Goal: Information Seeking & Learning: Check status

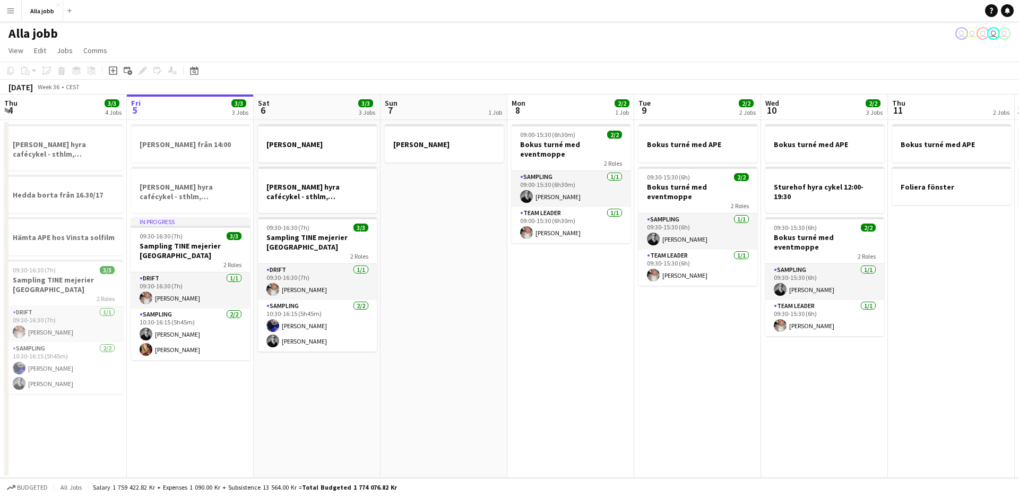
scroll to position [0, 338]
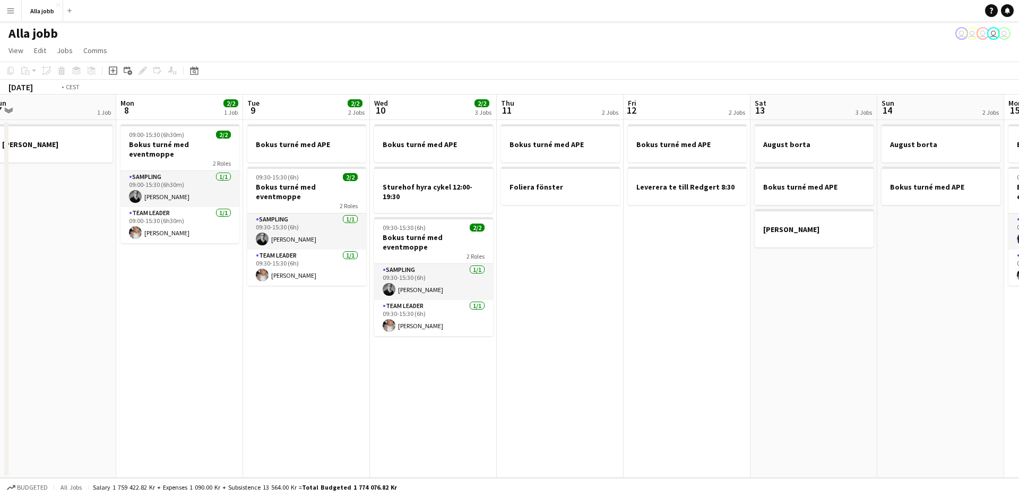
drag, startPoint x: 820, startPoint y: 305, endPoint x: 622, endPoint y: 342, distance: 201.4
click at [488, 349] on app-calendar-viewport "Thu 4 3/3 4 Jobs Fri 5 3/3 3 Jobs Sat 6 3/3 3 Jobs Sun 7 1 Job Mon 8 2/2 1 Job …" at bounding box center [509, 285] width 1019 height 383
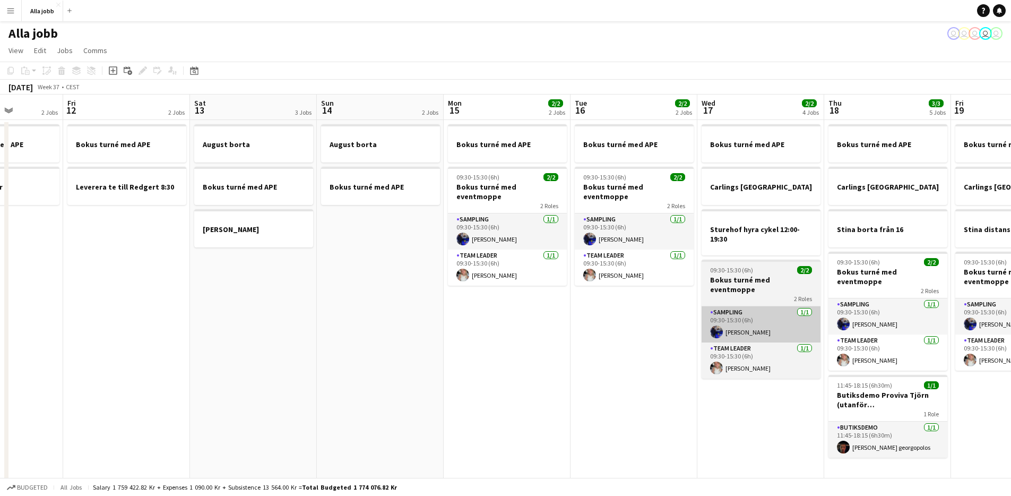
drag, startPoint x: 800, startPoint y: 341, endPoint x: 720, endPoint y: 302, distance: 88.8
click at [445, 339] on app-calendar-viewport "Mon 8 2/2 1 Job Tue 9 2/2 2 Jobs Wed 10 2/2 3 Jobs Thu 11 2 Jobs Fri 12 2 Jobs …" at bounding box center [505, 287] width 1011 height 386
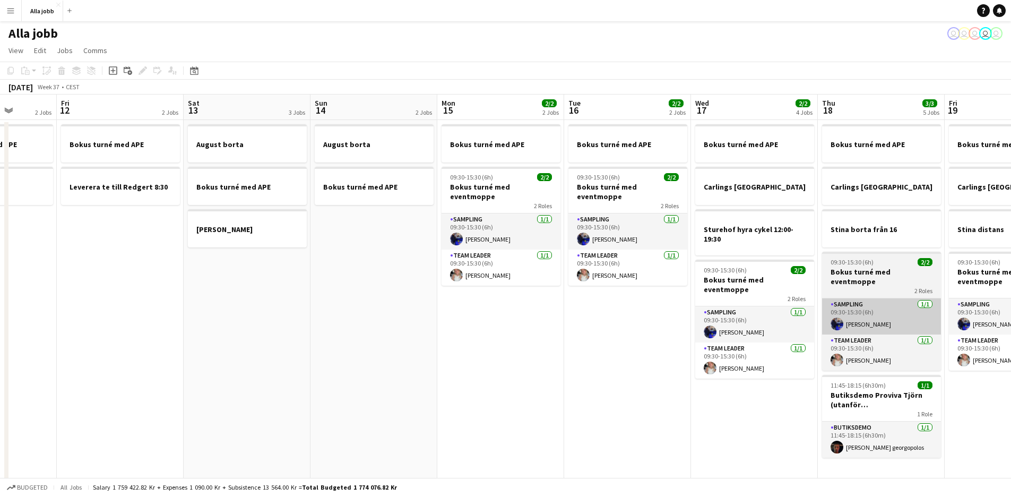
drag, startPoint x: 699, startPoint y: 316, endPoint x: 487, endPoint y: 320, distance: 212.8
click at [372, 341] on app-calendar-viewport "Mon 8 2/2 1 Job Tue 9 2/2 2 Jobs Wed 10 2/2 3 Jobs Thu 11 2 Jobs Fri 12 2 Jobs …" at bounding box center [505, 287] width 1011 height 386
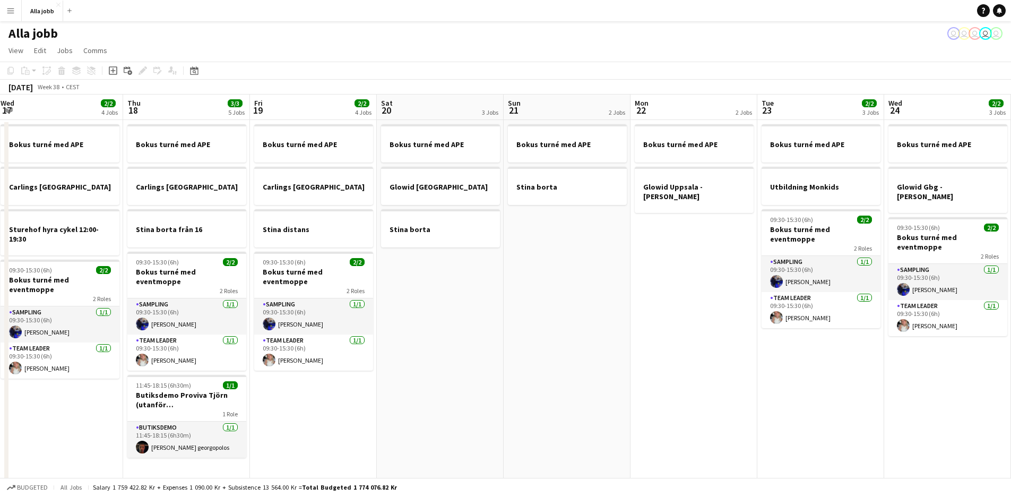
drag, startPoint x: 734, startPoint y: 323, endPoint x: 524, endPoint y: 357, distance: 212.8
click at [480, 371] on app-calendar-viewport "Sun 14 2 Jobs Mon 15 2/2 2 Jobs Tue 16 2/2 2 Jobs Wed 17 2/2 4 Jobs Thu 18 3/3 …" at bounding box center [505, 287] width 1011 height 386
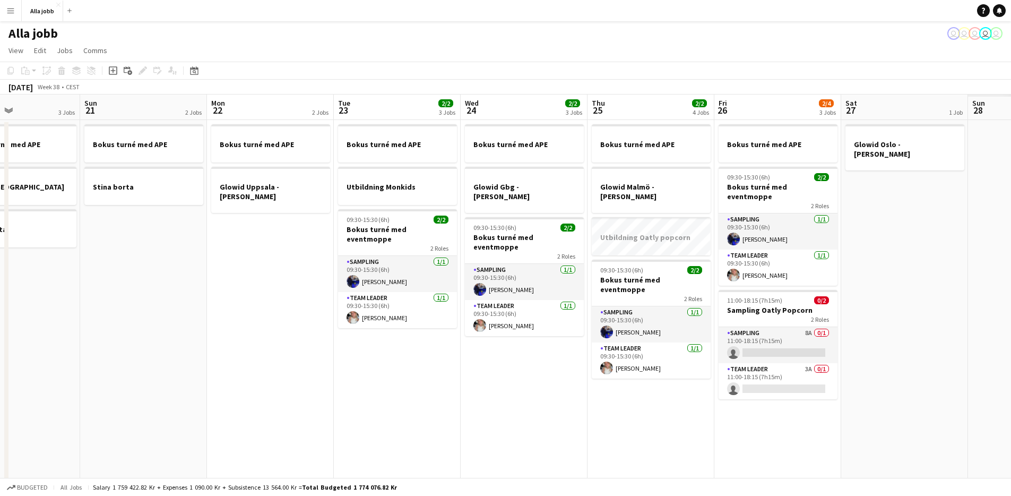
drag, startPoint x: 734, startPoint y: 395, endPoint x: 330, endPoint y: 349, distance: 406.3
click at [322, 352] on app-calendar-viewport "Wed 17 2/2 4 Jobs Thu 18 3/3 5 Jobs Fri 19 2/2 4 Jobs Sat 20 3 Jobs Sun 21 2 Jo…" at bounding box center [505, 287] width 1011 height 386
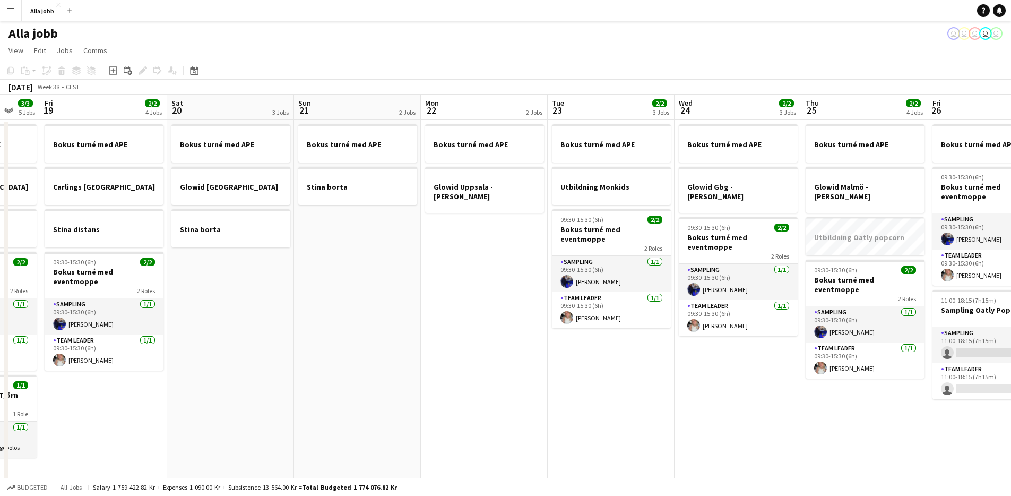
drag, startPoint x: 676, startPoint y: 327, endPoint x: 710, endPoint y: 325, distance: 34.5
click at [710, 325] on app-calendar-viewport "Wed 17 2/2 4 Jobs Thu 18 3/3 5 Jobs Fri 19 2/2 4 Jobs Sat 20 3 Jobs Sun 21 2 Jo…" at bounding box center [505, 287] width 1011 height 386
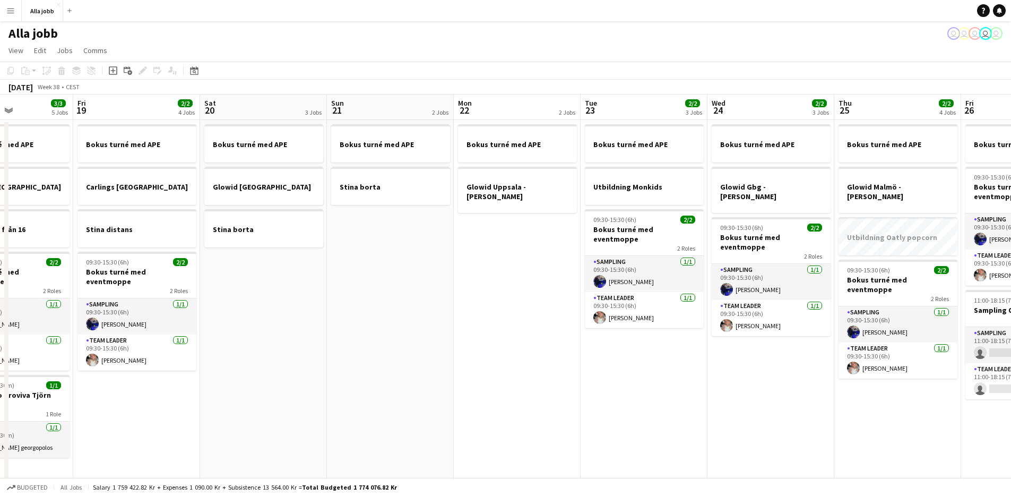
drag, startPoint x: 530, startPoint y: 317, endPoint x: 761, endPoint y: 311, distance: 231.9
click at [764, 310] on app-calendar-viewport "Tue 16 2/2 2 Jobs Wed 17 2/2 4 Jobs Thu 18 3/3 5 Jobs Fri 19 2/2 4 Jobs Sat 20 …" at bounding box center [505, 287] width 1011 height 386
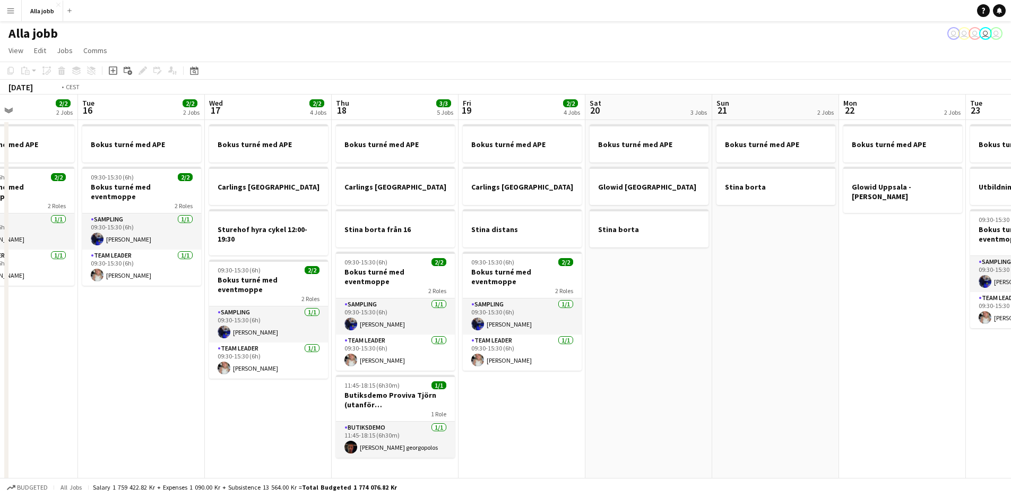
drag, startPoint x: 667, startPoint y: 323, endPoint x: 846, endPoint y: 325, distance: 178.8
click at [849, 325] on app-calendar-viewport "Sat 13 3 Jobs Sun 14 2 Jobs Mon 15 2/2 2 Jobs Tue 16 2/2 2 Jobs Wed 17 2/2 4 Jo…" at bounding box center [505, 287] width 1011 height 386
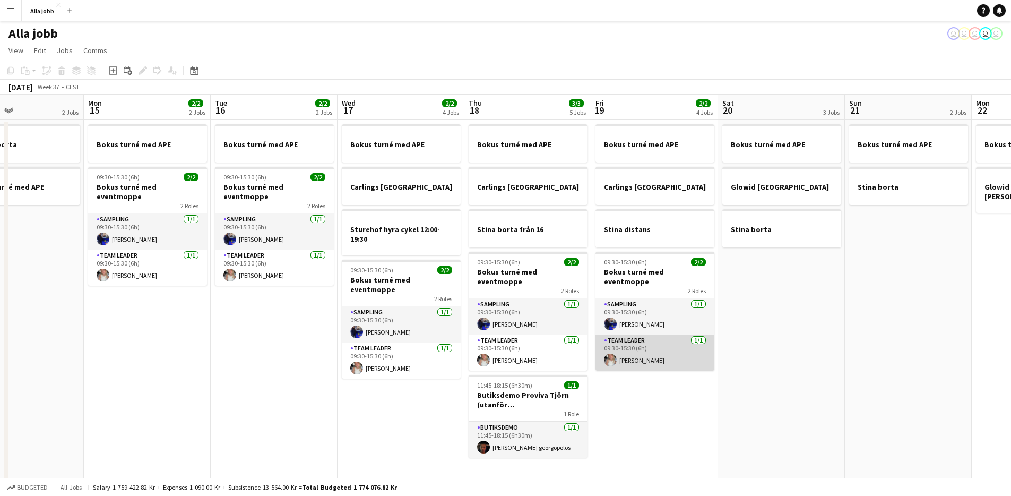
scroll to position [2, 0]
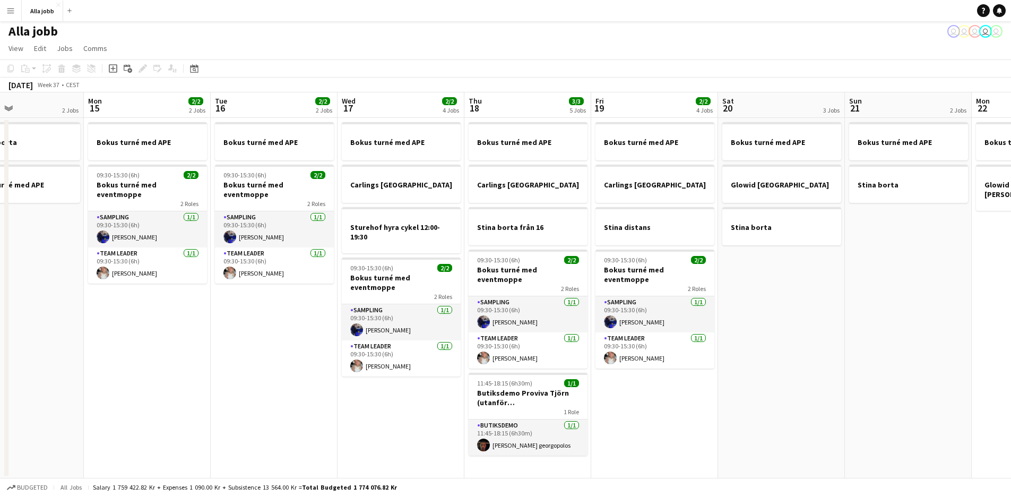
click at [658, 424] on app-date-cell "Bokus turné med APE Carlings Stockholm Stina distans 09:30-15:30 (6h) 2/2 Bokus…" at bounding box center [654, 298] width 127 height 360
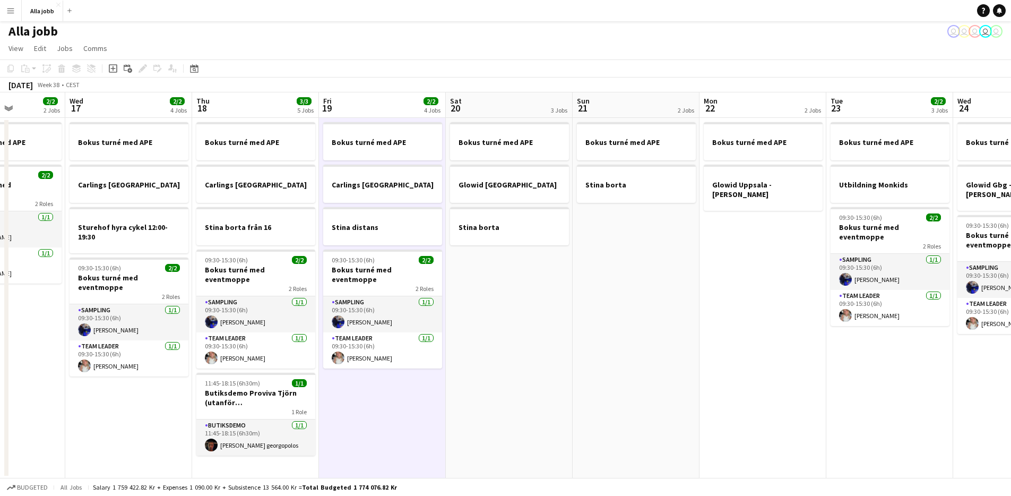
drag, startPoint x: 795, startPoint y: 307, endPoint x: 609, endPoint y: 316, distance: 186.0
click at [612, 319] on app-calendar-viewport "Sun 14 2 Jobs Mon 15 2/2 2 Jobs Tue 16 2/2 2 Jobs Wed 17 2/2 4 Jobs Thu 18 3/3 …" at bounding box center [505, 285] width 1011 height 386
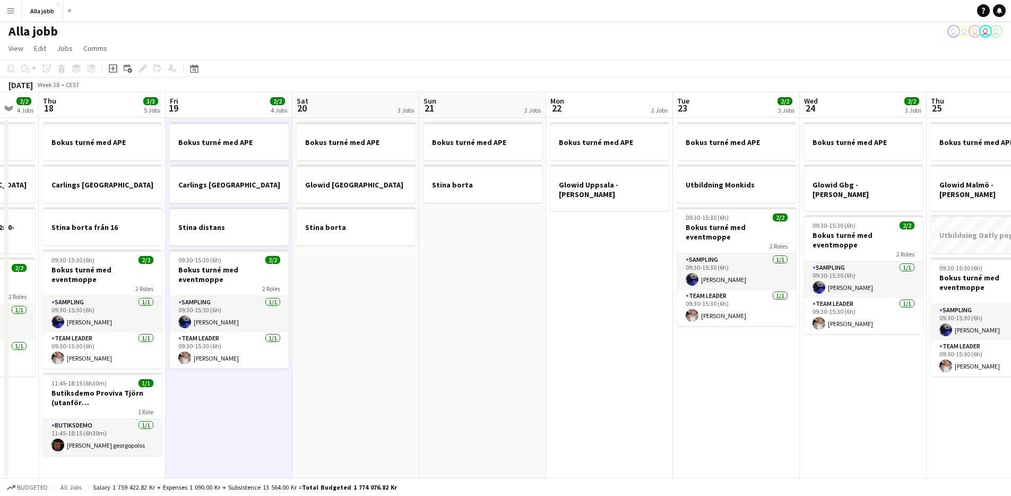
scroll to position [0, 514]
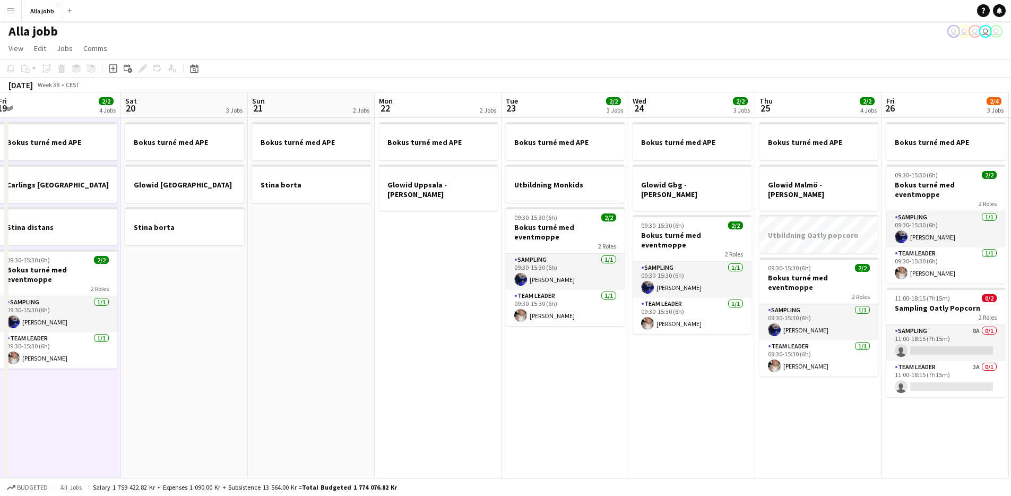
drag, startPoint x: 709, startPoint y: 350, endPoint x: 405, endPoint y: 355, distance: 304.1
click at [392, 355] on app-calendar-viewport "Tue 16 2/2 2 Jobs Wed 17 2/2 4 Jobs Thu 18 3/3 5 Jobs Fri 19 2/2 4 Jobs Sat 20 …" at bounding box center [505, 285] width 1011 height 386
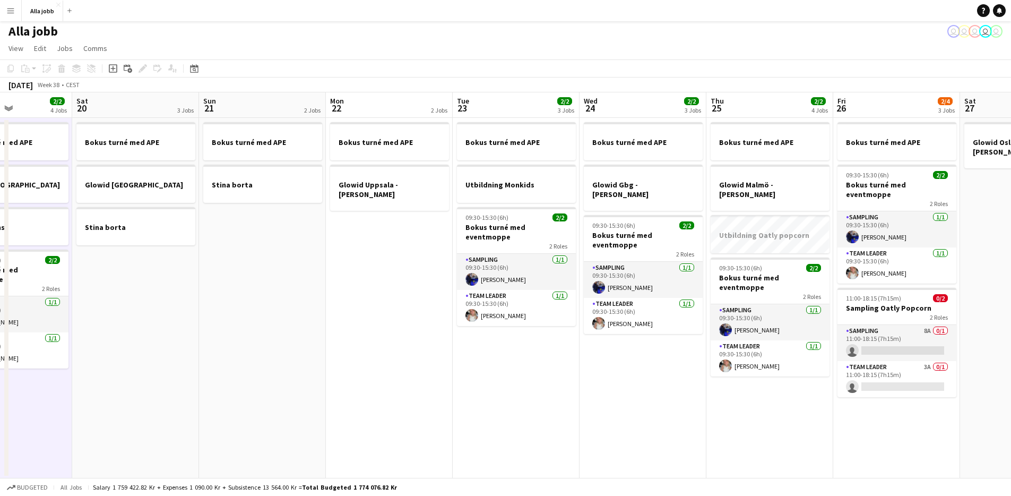
scroll to position [0, 430]
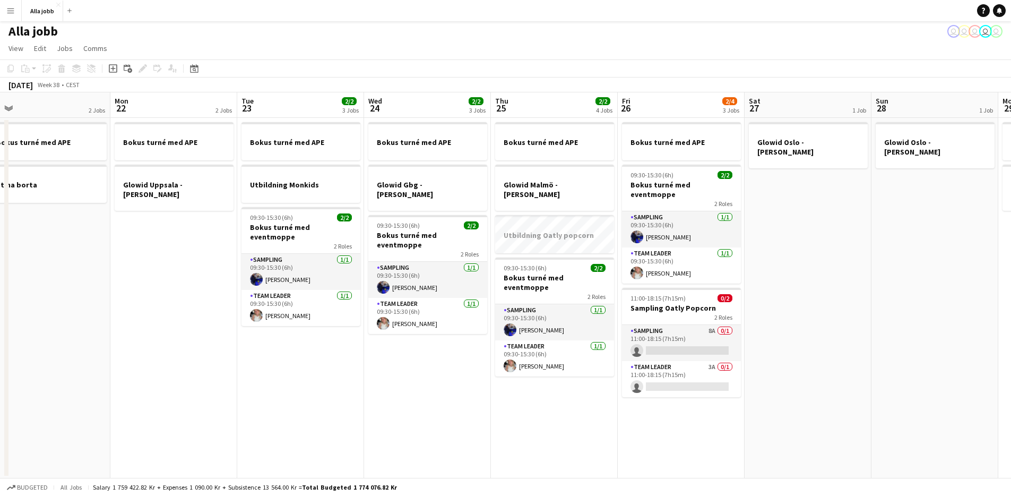
drag, startPoint x: 619, startPoint y: 405, endPoint x: 382, endPoint y: 372, distance: 238.9
click at [373, 371] on app-calendar-viewport "Thu 18 3/3 5 Jobs Fri 19 2/2 4 Jobs Sat 20 3 Jobs Sun 21 2 Jobs Mon 22 2 Jobs T…" at bounding box center [505, 285] width 1011 height 386
click at [389, 374] on app-date-cell "Bokus turné med APE Glowid Gbg - [PERSON_NAME] 09:30-15:30 (6h) 2/2 Bokus turné…" at bounding box center [425, 298] width 127 height 360
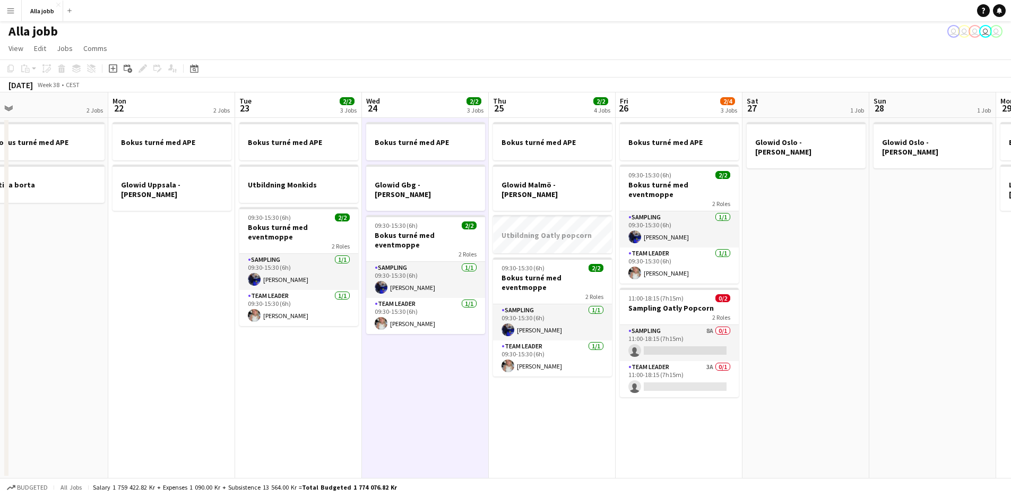
click at [506, 427] on app-date-cell "Bokus turné med APE Glowid [GEOGRAPHIC_DATA] - [PERSON_NAME] Utbildning Oatly p…" at bounding box center [552, 298] width 127 height 360
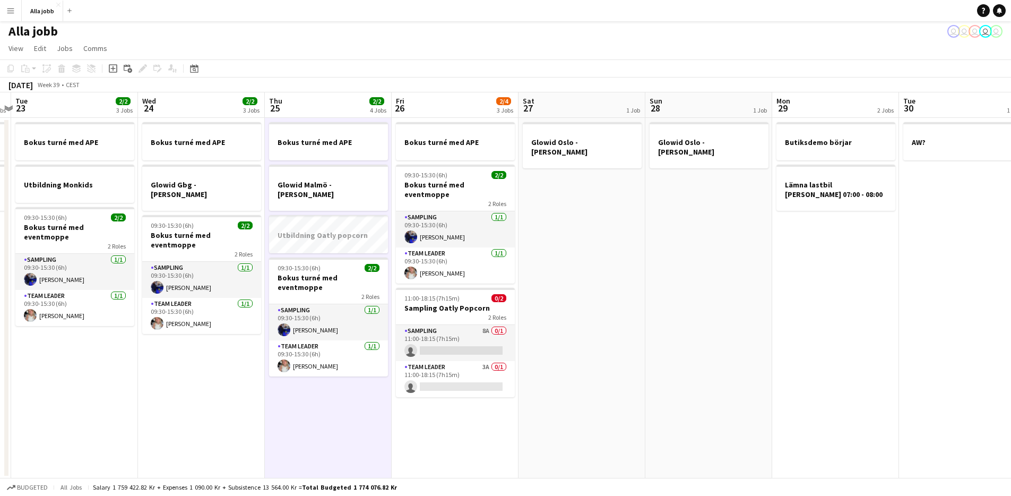
scroll to position [0, 376]
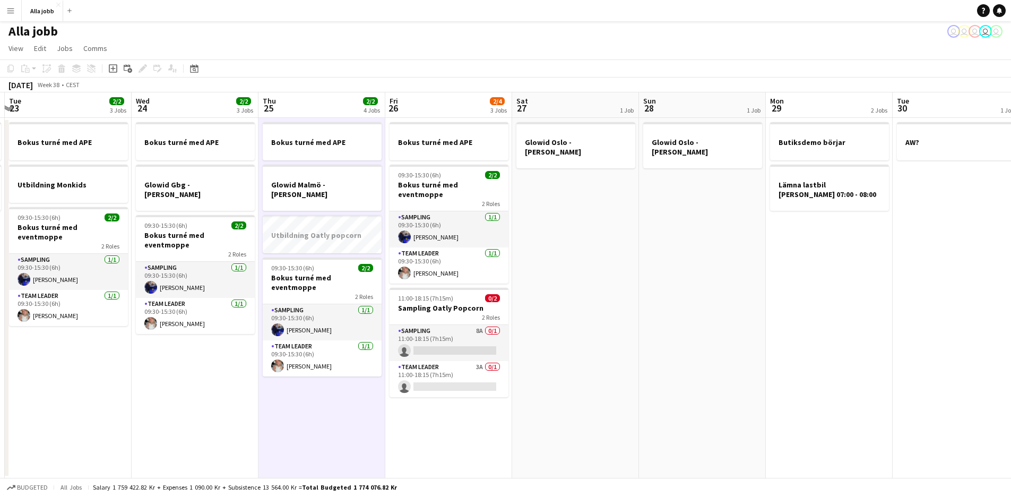
drag, startPoint x: 600, startPoint y: 443, endPoint x: 433, endPoint y: 412, distance: 169.8
click at [433, 412] on app-calendar-viewport "Sat 20 3 Jobs Sun 21 2 Jobs Mon 22 2 Jobs Tue 23 2/2 3 Jobs Wed 24 2/2 3 Jobs T…" at bounding box center [505, 285] width 1011 height 386
click at [797, 360] on app-date-cell "Butiksdemo börjar Lämna lastbil [PERSON_NAME] 07:00 - 08:00" at bounding box center [829, 298] width 127 height 360
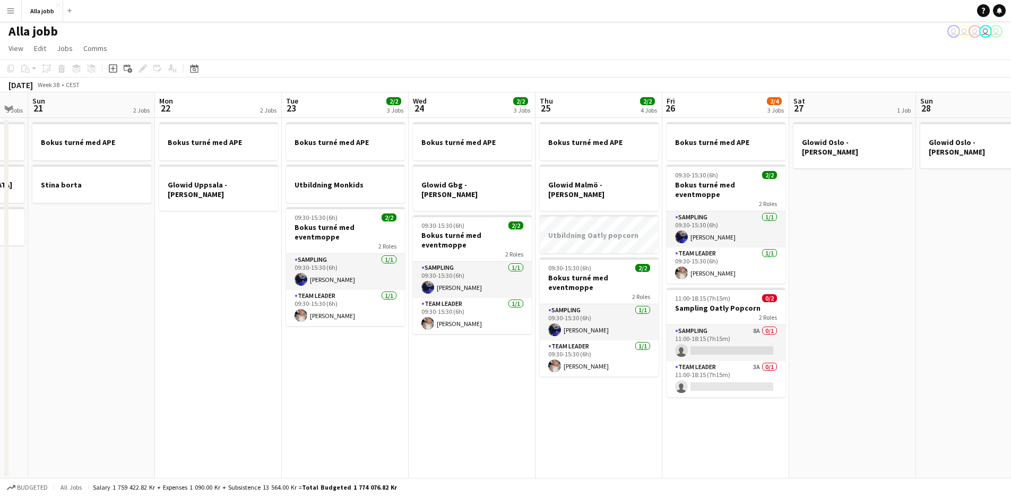
drag, startPoint x: 694, startPoint y: 366, endPoint x: 956, endPoint y: 348, distance: 262.2
click at [956, 348] on app-calendar-viewport "Fri 19 2/2 4 Jobs Sat 20 3 Jobs Sun 21 2 Jobs Mon 22 2 Jobs Tue 23 2/2 3 Jobs W…" at bounding box center [505, 285] width 1011 height 386
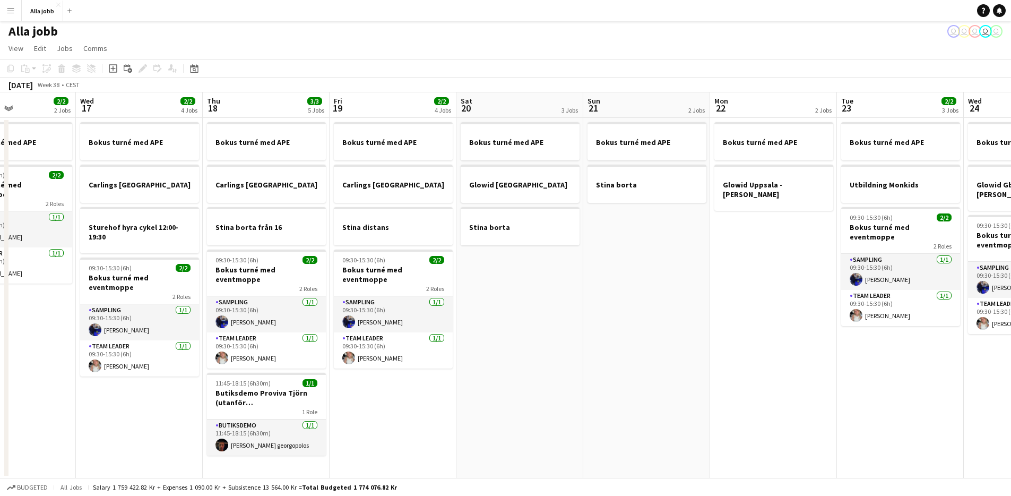
drag, startPoint x: 511, startPoint y: 343, endPoint x: 906, endPoint y: 394, distance: 398.1
click at [912, 393] on app-calendar-viewport "Sun 14 2 Jobs Mon 15 2/2 2 Jobs Tue 16 2/2 2 Jobs Wed 17 2/2 4 Jobs Thu 18 3/3 …" at bounding box center [505, 285] width 1011 height 386
click at [732, 378] on app-date-cell "Bokus turné med APE Glowid [GEOGRAPHIC_DATA] - [PERSON_NAME]" at bounding box center [772, 298] width 127 height 360
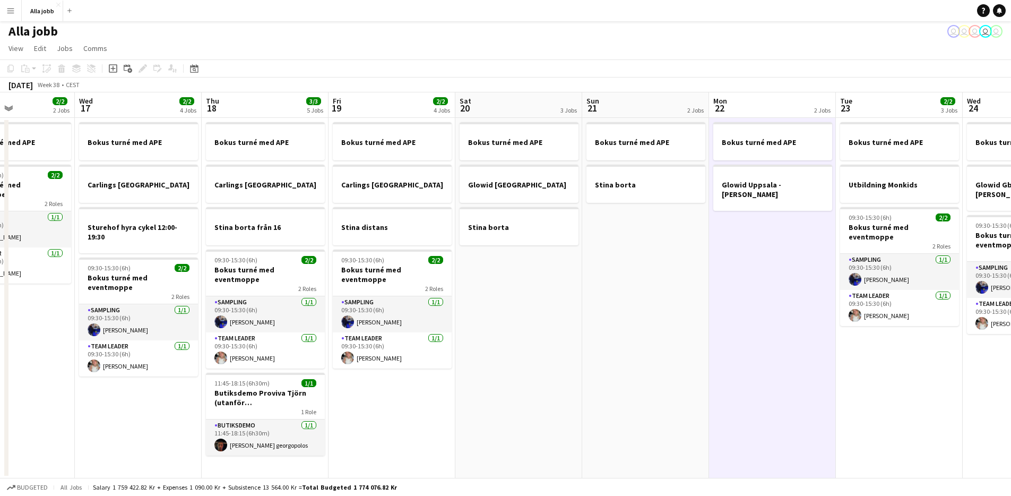
click at [639, 354] on app-date-cell "Bokus turné med APE Stina borta" at bounding box center [645, 298] width 127 height 360
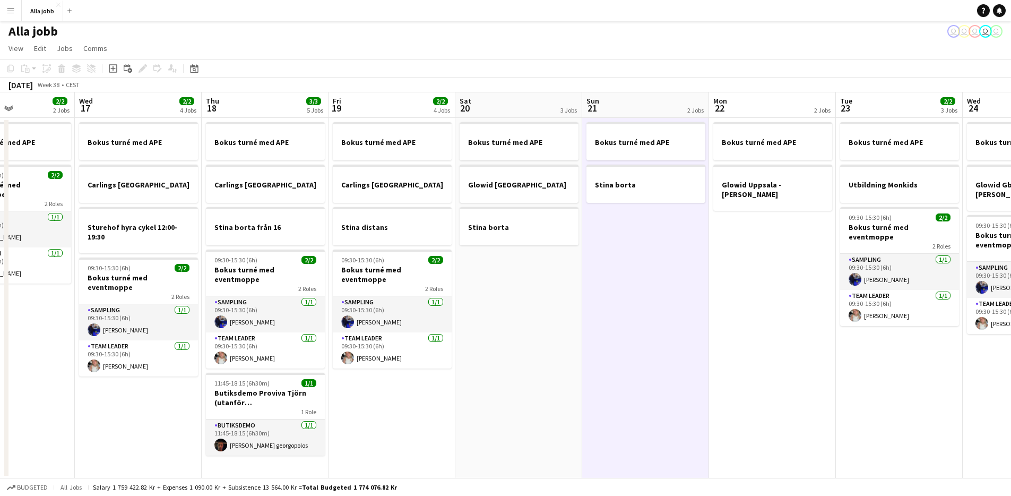
click at [534, 366] on app-date-cell "Bokus turné med APE Glowid [GEOGRAPHIC_DATA] Stina borta" at bounding box center [518, 298] width 127 height 360
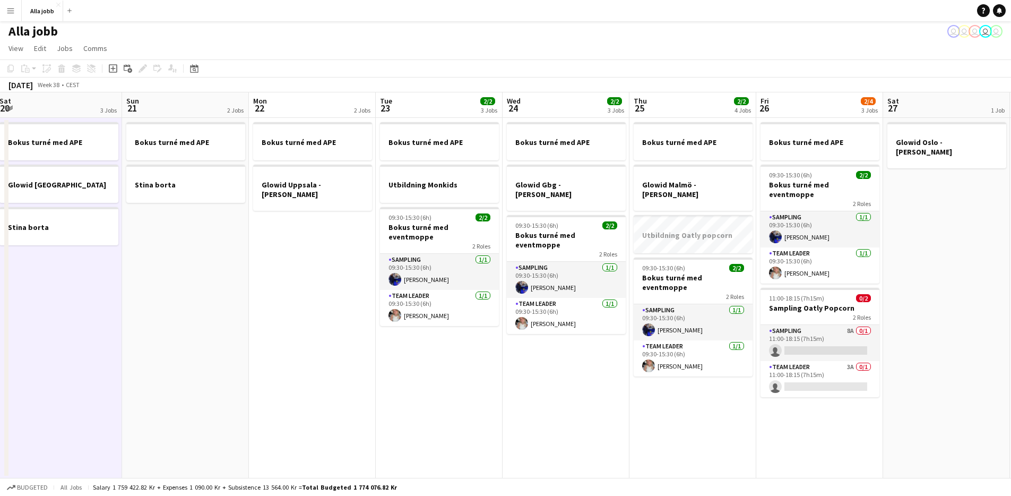
drag, startPoint x: 734, startPoint y: 369, endPoint x: 290, endPoint y: 339, distance: 445.1
click at [273, 344] on app-calendar-viewport "Tue 16 2/2 2 Jobs Wed 17 2/2 4 Jobs Thu 18 3/3 5 Jobs Fri 19 2/2 4 Jobs Sat 20 …" at bounding box center [505, 285] width 1011 height 386
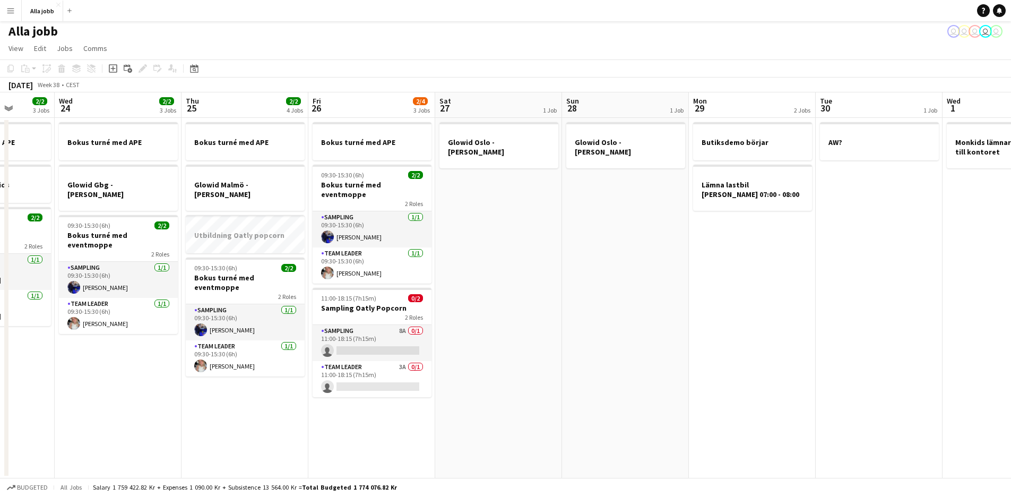
scroll to position [0, 454]
drag, startPoint x: 726, startPoint y: 345, endPoint x: 290, endPoint y: 324, distance: 436.2
click at [290, 324] on app-calendar-viewport "Sat 20 3 Jobs Sun 21 2 Jobs Mon 22 2 Jobs Tue 23 2/2 3 Jobs Wed 24 2/2 3 Jobs T…" at bounding box center [505, 285] width 1011 height 386
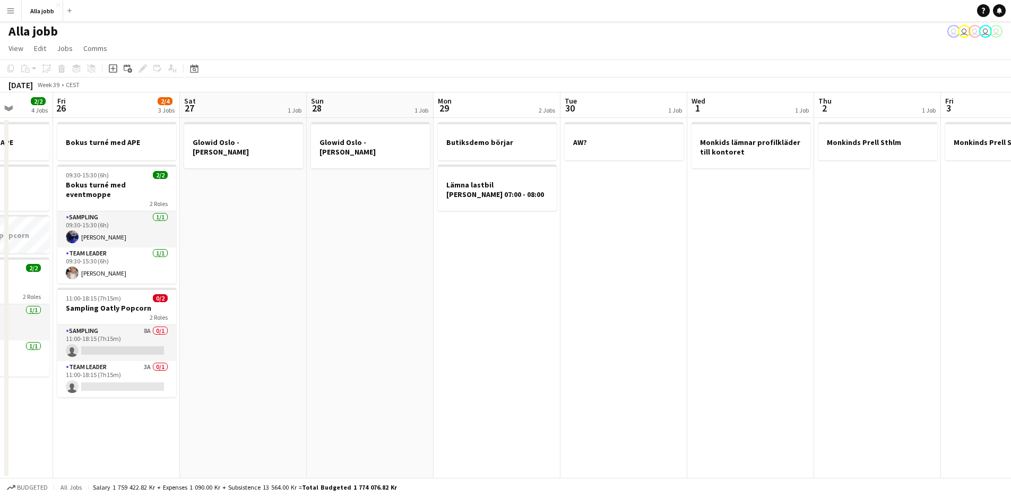
scroll to position [0, 327]
